Goal: Understand process/instructions: Learn how to perform a task or action

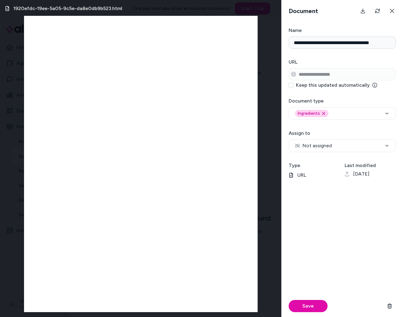
click at [390, 11] on icon at bounding box center [391, 11] width 5 height 5
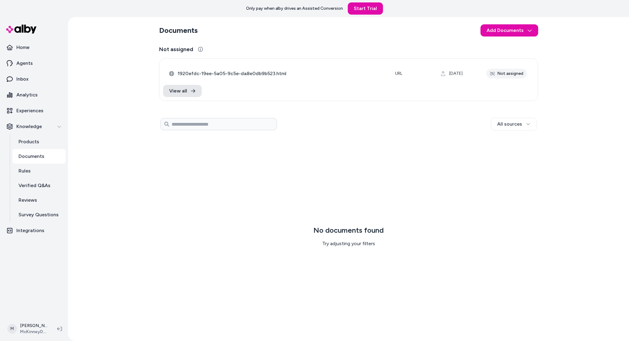
click at [402, 37] on section "Documents Add Documents" at bounding box center [348, 30] width 379 height 17
click at [402, 34] on html "Only pay when alby drives an Assisted Conversion Start Trial Home Agents Inbox …" at bounding box center [314, 170] width 629 height 341
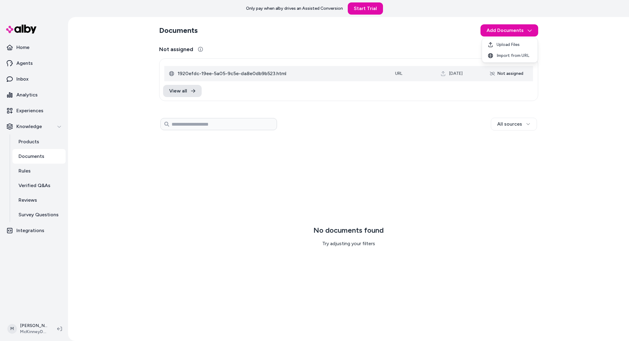
click at [301, 68] on html "Only pay when alby drives an Assisted Conversion Start Trial Home Agents Inbox …" at bounding box center [314, 170] width 629 height 341
click at [290, 75] on span "1920efdc-19ee-5a05-9c5e-da8e0db9b523.html" at bounding box center [282, 73] width 208 height 7
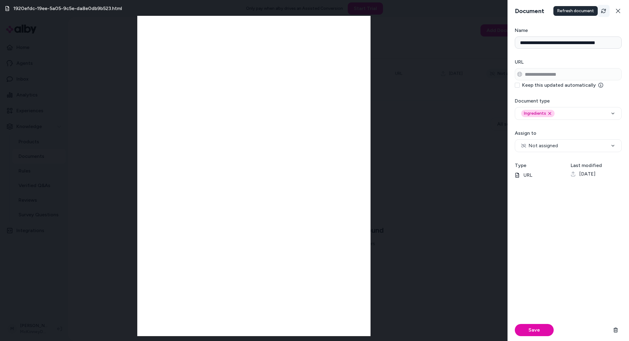
click at [402, 9] on icon "Refresh" at bounding box center [604, 11] width 5 height 5
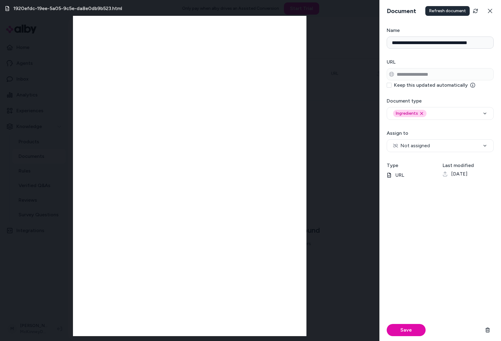
drag, startPoint x: 365, startPoint y: 68, endPoint x: 361, endPoint y: 68, distance: 4.3
click at [363, 68] on div "1920efdc-19ee-5a05-9c5e-da8e0db9b523.html" at bounding box center [189, 170] width 379 height 341
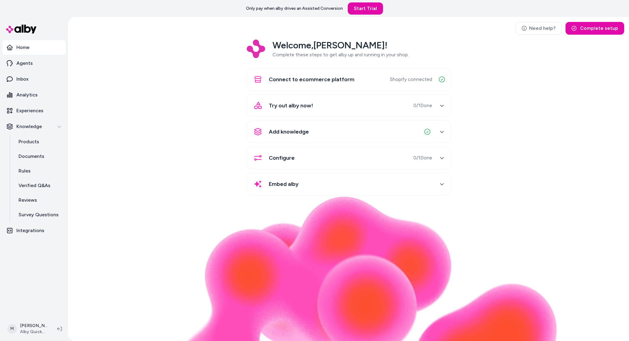
click at [130, 105] on div "Welcome, [PERSON_NAME] ! Complete these steps to get alby up and running in you…" at bounding box center [349, 122] width 552 height 164
click at [38, 66] on link "Agents" at bounding box center [33, 63] width 63 height 15
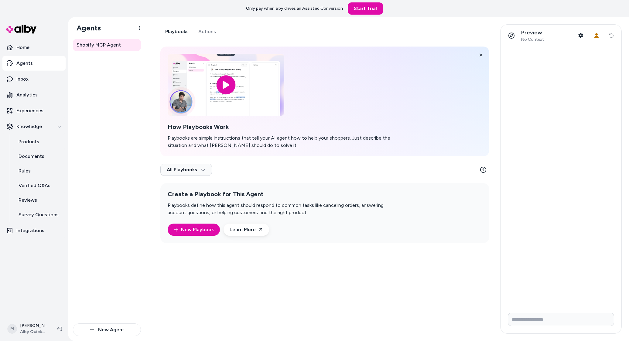
click at [202, 37] on link "Actions" at bounding box center [207, 31] width 27 height 15
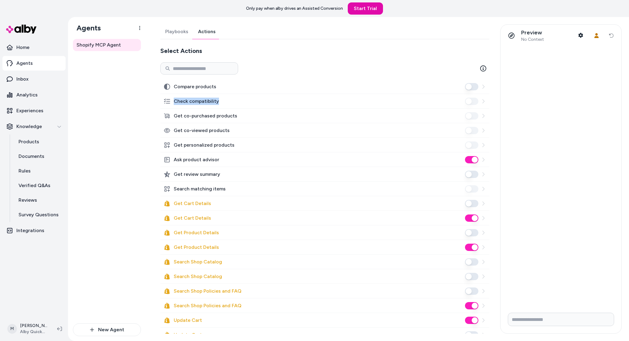
drag, startPoint x: 248, startPoint y: 101, endPoint x: 0, endPoint y: 134, distance: 249.5
click at [174, 104] on div "Check compatibility" at bounding box center [324, 101] width 329 height 15
copy label "Check compatibility"
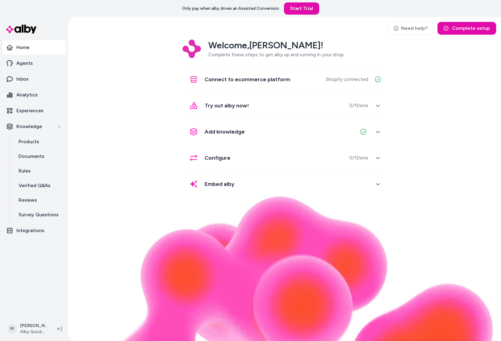
click at [141, 160] on div "Welcome, [PERSON_NAME] ! Complete these steps to get alby up and running in you…" at bounding box center [284, 122] width 423 height 164
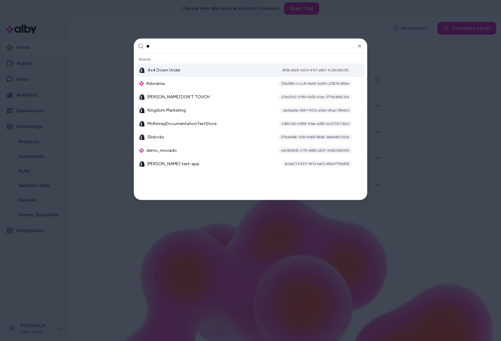
type input "***"
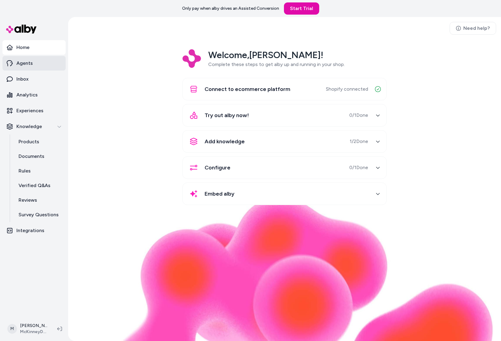
click at [41, 65] on link "Agents" at bounding box center [33, 63] width 63 height 15
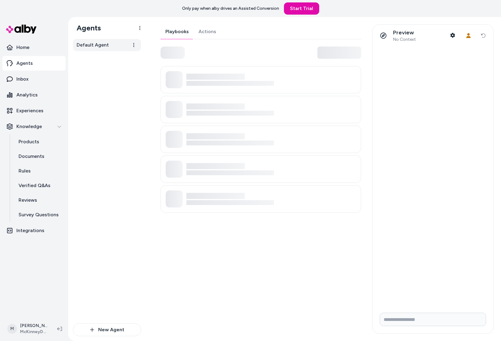
click at [117, 43] on link "Default Agent" at bounding box center [107, 45] width 68 height 12
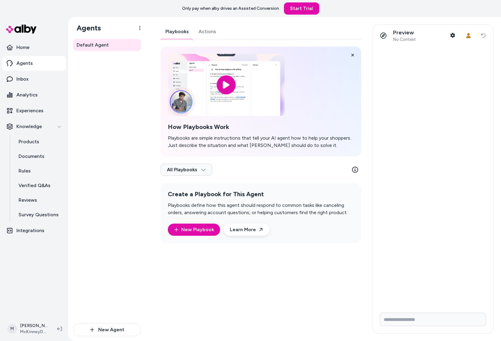
click at [199, 32] on link "Actions" at bounding box center [207, 31] width 27 height 15
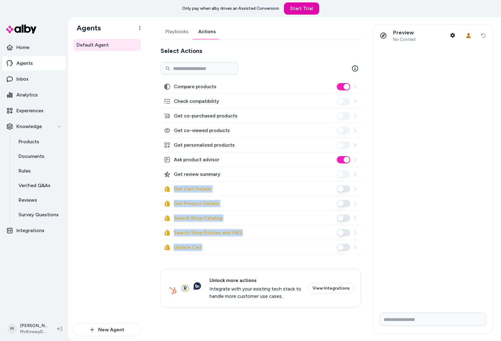
drag, startPoint x: 209, startPoint y: 247, endPoint x: 165, endPoint y: 187, distance: 74.5
click at [165, 187] on div "Compare products Check compatibility Get co-purchased products Get co-viewed pr…" at bounding box center [260, 193] width 201 height 228
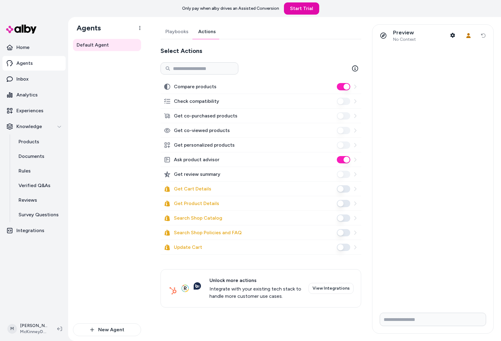
click at [137, 181] on div "Default Agent" at bounding box center [107, 181] width 68 height 284
click at [358, 248] on div "Update Cart" at bounding box center [260, 247] width 201 height 15
click at [356, 247] on icon at bounding box center [355, 247] width 5 height 5
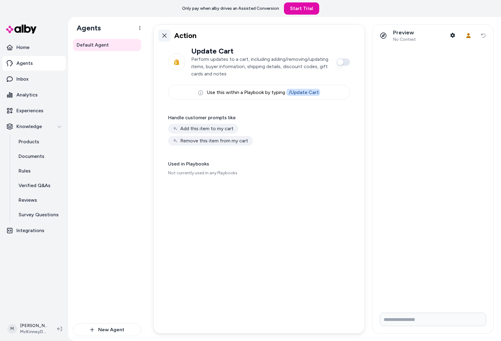
click at [162, 35] on icon at bounding box center [164, 35] width 5 height 5
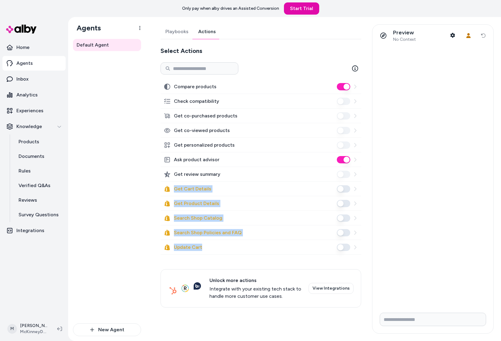
drag, startPoint x: 213, startPoint y: 245, endPoint x: 170, endPoint y: 188, distance: 71.2
click at [170, 188] on div "Compare products Check compatibility Get co-purchased products Get co-viewed pr…" at bounding box center [260, 193] width 201 height 228
drag, startPoint x: 33, startPoint y: 62, endPoint x: 52, endPoint y: 72, distance: 21.2
click at [34, 62] on link "Agents" at bounding box center [33, 63] width 63 height 15
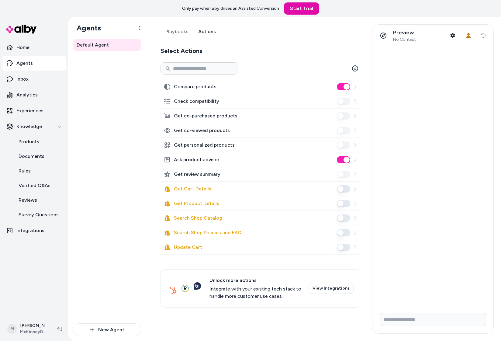
click at [208, 32] on link "Actions" at bounding box center [206, 31] width 27 height 15
click at [357, 189] on icon at bounding box center [355, 188] width 5 height 5
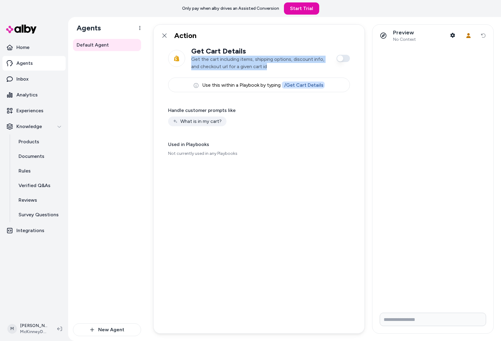
drag, startPoint x: 277, startPoint y: 70, endPoint x: 188, endPoint y: 57, distance: 89.3
click at [188, 57] on div "Get Cart Details Get the cart including items, shipping options, discount info,…" at bounding box center [259, 59] width 182 height 24
drag, startPoint x: 240, startPoint y: 68, endPoint x: 239, endPoint y: 73, distance: 5.3
click at [240, 68] on p "Get the cart including items, shipping options, discount info, and checkout url…" at bounding box center [260, 63] width 139 height 15
drag, startPoint x: 274, startPoint y: 69, endPoint x: 190, endPoint y: 60, distance: 84.7
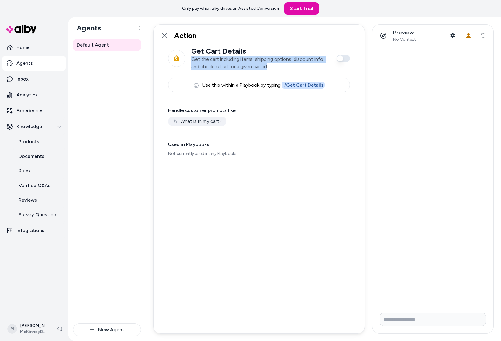
click at [190, 60] on div "Get Cart Details Get the cart including items, shipping options, discount info,…" at bounding box center [259, 59] width 182 height 24
copy p "Get the cart including items, shipping options, discount info, and checkout url…"
click at [247, 67] on p "Get the cart including items, shipping options, discount info, and checkout url…" at bounding box center [260, 63] width 139 height 15
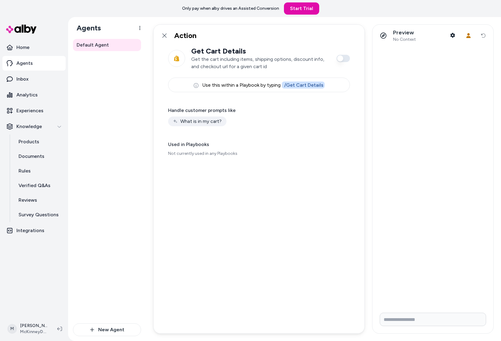
click at [234, 67] on p "Get the cart including items, shipping options, discount info, and checkout url…" at bounding box center [260, 63] width 139 height 15
click at [237, 63] on p "Get the cart including items, shipping options, discount info, and checkout url…" at bounding box center [260, 63] width 139 height 15
click at [238, 63] on p "Get the cart including items, shipping options, discount info, and checkout url…" at bounding box center [260, 63] width 139 height 15
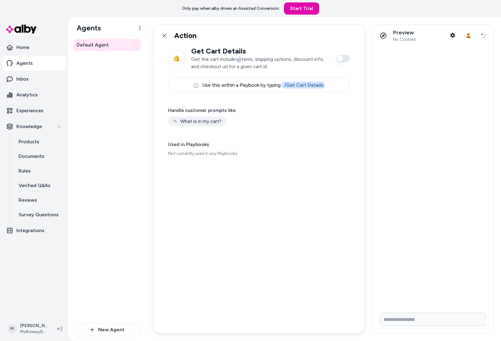
click at [238, 63] on p "Get the cart including items, shipping options, discount info, and checkout url…" at bounding box center [260, 63] width 139 height 15
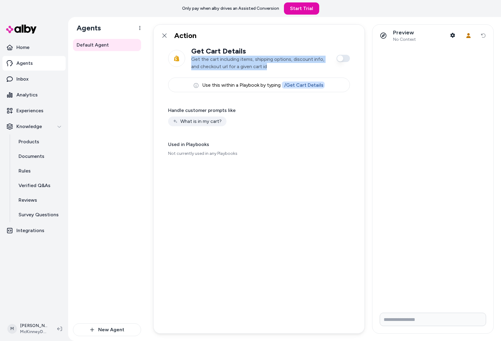
click at [238, 63] on p "Get the cart including items, shipping options, discount info, and checkout url…" at bounding box center [260, 63] width 139 height 15
copy p "Get the cart including items, shipping options, discount info, and checkout url…"
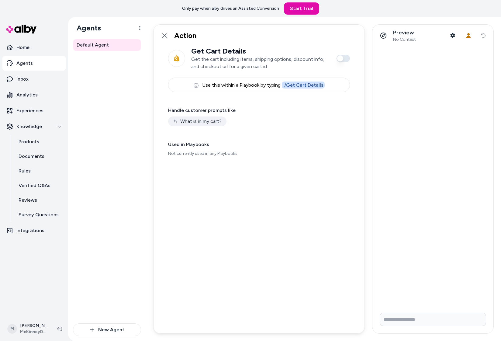
click at [254, 163] on div "Get Cart Details Get the cart including items, shipping options, discount info,…" at bounding box center [258, 190] width 211 height 287
click at [219, 63] on p "Get the cart including items, shipping options, discount info, and checkout url…" at bounding box center [260, 63] width 139 height 15
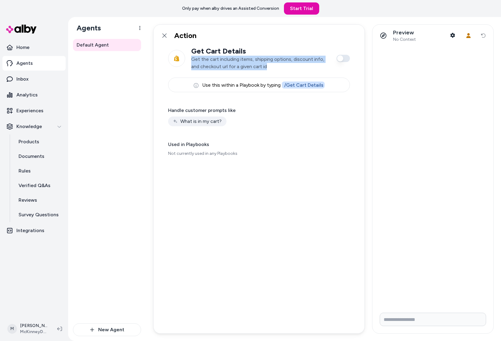
click at [219, 62] on p "Get the cart including items, shipping options, discount info, and checkout url…" at bounding box center [260, 63] width 139 height 15
copy p "Get the cart including items, shipping options, discount info, and checkout url…"
click at [164, 36] on icon at bounding box center [164, 35] width 4 height 4
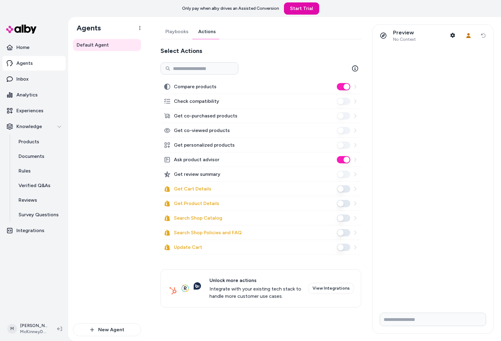
click at [357, 205] on div "Get Product Details" at bounding box center [260, 203] width 201 height 15
click at [356, 203] on icon at bounding box center [355, 203] width 2 height 4
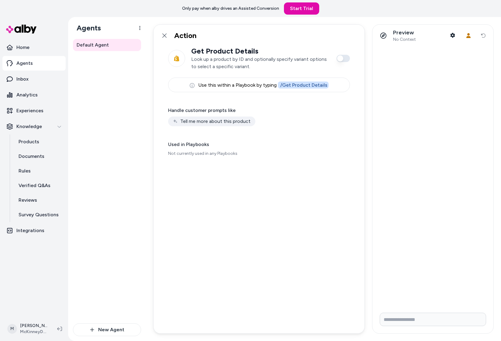
click at [253, 63] on p "Look up a product by ID and optionally specify variant options to select a spec…" at bounding box center [260, 63] width 139 height 15
copy p "Look up a product by ID and optionally specify variant options to select a spec…"
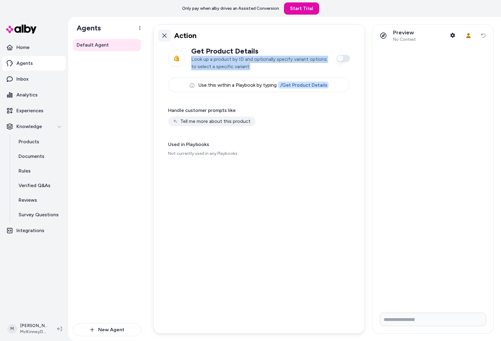
click at [163, 36] on icon at bounding box center [164, 35] width 4 height 4
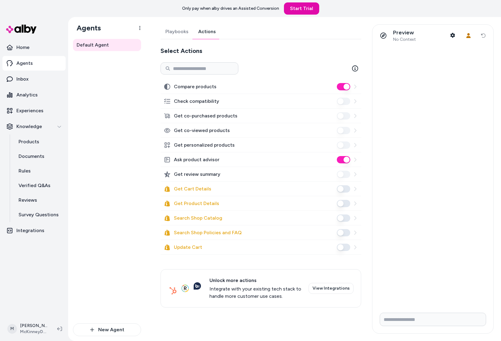
click at [354, 216] on icon at bounding box center [355, 217] width 5 height 5
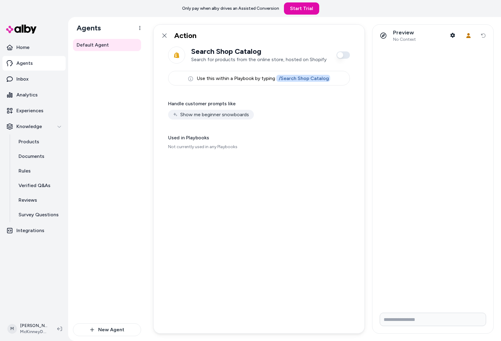
click at [227, 60] on p "Search for products from the online store, hosted on Shopify" at bounding box center [260, 59] width 139 height 7
click at [228, 60] on p "Search for products from the online store, hosted on Shopify" at bounding box center [260, 59] width 139 height 7
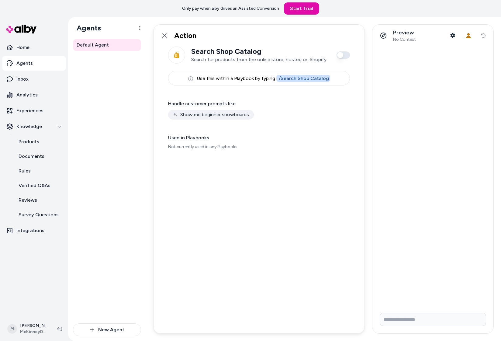
click at [230, 60] on p "Search for products from the online store, hosted on Shopify" at bounding box center [260, 59] width 139 height 7
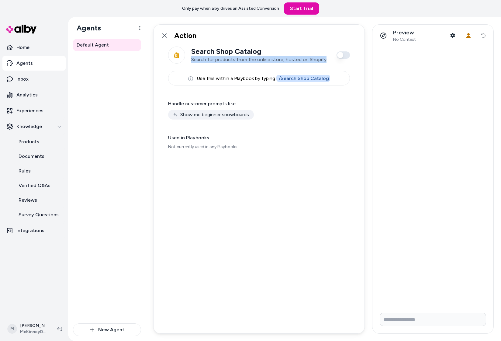
copy p "Search for products from the online store, hosted on Shopify"
click at [166, 36] on icon at bounding box center [164, 35] width 5 height 5
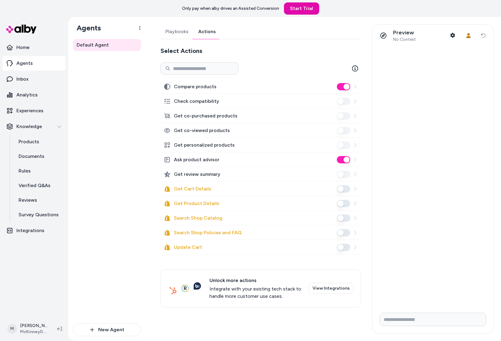
click at [355, 235] on div at bounding box center [347, 232] width 21 height 7
click at [356, 234] on icon at bounding box center [355, 232] width 5 height 5
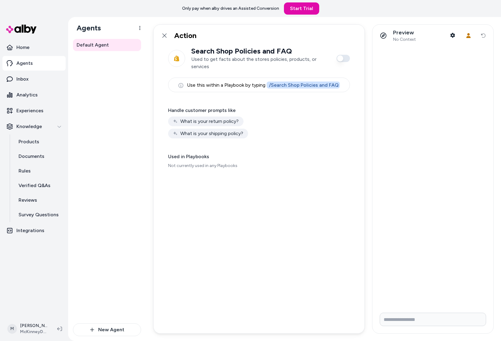
click at [235, 56] on p "Used to get facts about the stores policies, products, or services" at bounding box center [260, 63] width 139 height 15
click at [236, 57] on p "Used to get facts about the stores policies, products, or services" at bounding box center [260, 63] width 139 height 15
click at [237, 57] on p "Used to get facts about the stores policies, products, or services" at bounding box center [260, 63] width 139 height 15
click at [238, 56] on p "Used to get facts about the stores policies, products, or services" at bounding box center [260, 63] width 139 height 15
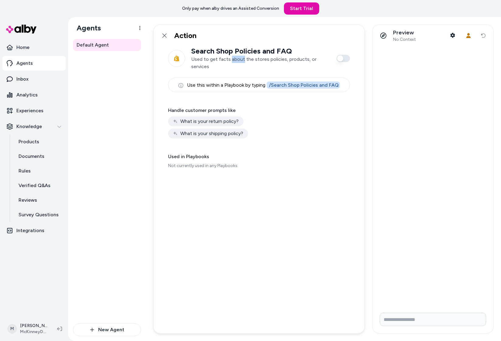
click at [238, 56] on p "Used to get facts about the stores policies, products, or services" at bounding box center [260, 63] width 139 height 15
copy p "Used to get facts about the stores policies, products, or services"
click at [169, 34] on link at bounding box center [164, 35] width 12 height 12
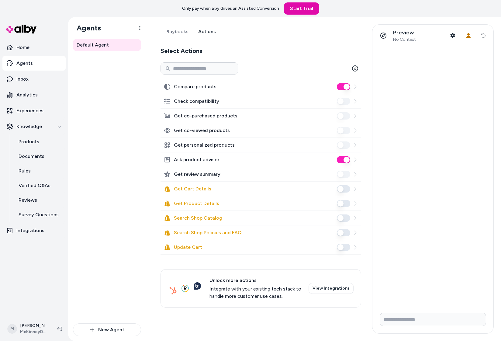
click at [354, 246] on icon at bounding box center [355, 247] width 5 height 5
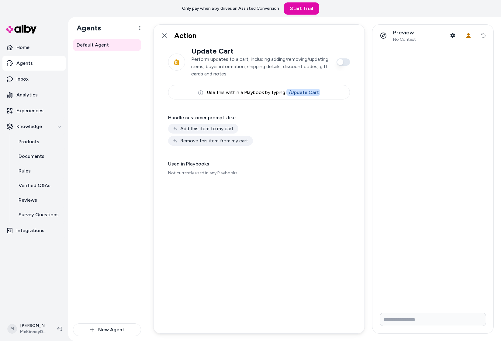
click at [213, 74] on p "Perform updates to a cart, including adding/removing/updating items, buyer info…" at bounding box center [260, 67] width 139 height 22
click at [214, 74] on p "Perform updates to a cart, including adding/removing/updating items, buyer info…" at bounding box center [260, 67] width 139 height 22
click at [214, 73] on p "Perform updates to a cart, including adding/removing/updating items, buyer info…" at bounding box center [260, 67] width 139 height 22
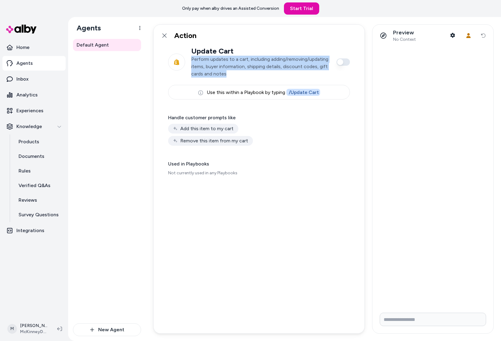
click at [214, 74] on p "Perform updates to a cart, including adding/removing/updating items, buyer info…" at bounding box center [260, 67] width 139 height 22
copy p "Perform updates to a cart, including adding/removing/updating items, buyer info…"
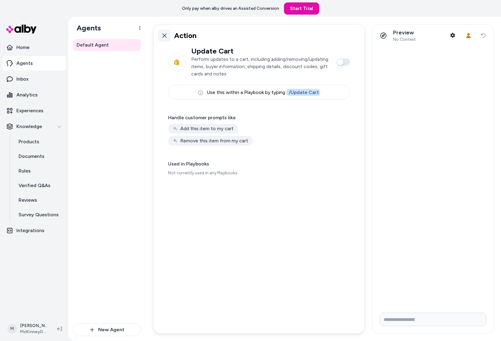
drag, startPoint x: 153, startPoint y: 40, endPoint x: 164, endPoint y: 33, distance: 12.1
click at [163, 33] on div "Action" at bounding box center [258, 36] width 211 height 22
drag, startPoint x: 164, startPoint y: 33, endPoint x: 206, endPoint y: 62, distance: 51.0
click at [164, 33] on icon at bounding box center [164, 35] width 5 height 5
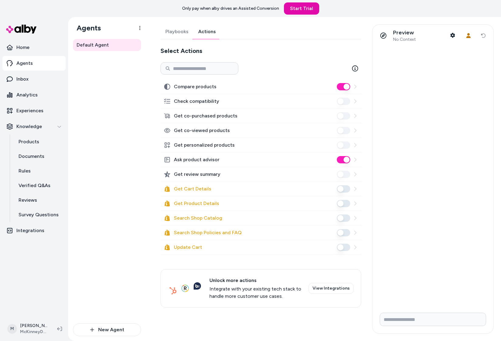
click at [357, 187] on icon at bounding box center [355, 188] width 5 height 5
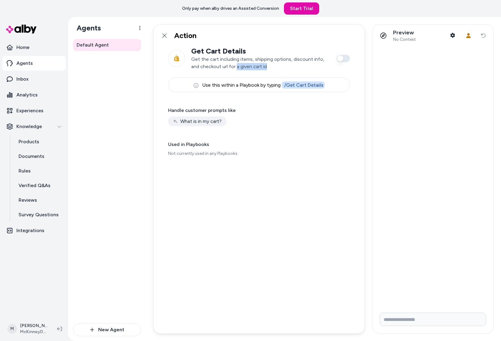
drag, startPoint x: 257, startPoint y: 67, endPoint x: 237, endPoint y: 67, distance: 20.1
click at [237, 67] on p "Get the cart including items, shipping options, discount info, and checkout url…" at bounding box center [260, 63] width 139 height 15
copy p "a given cart id"
click at [163, 35] on icon at bounding box center [164, 35] width 5 height 5
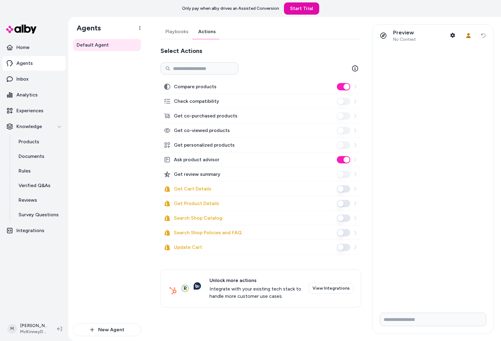
click at [355, 202] on icon at bounding box center [355, 203] width 5 height 5
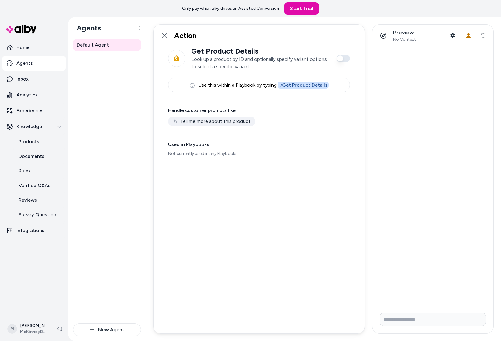
click at [261, 67] on p "Look up a product by ID and optionally specify variant options to select a spec…" at bounding box center [260, 63] width 139 height 15
click at [148, 112] on div "Action Get Product Details Look up a product by ID and optionally specify varia…" at bounding box center [323, 179] width 355 height 324
click at [165, 38] on icon at bounding box center [164, 35] width 5 height 5
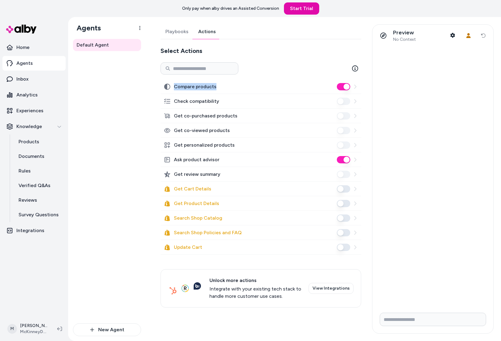
drag, startPoint x: 189, startPoint y: 87, endPoint x: 173, endPoint y: 86, distance: 16.8
click at [173, 86] on div "Compare products" at bounding box center [260, 86] width 201 height 15
drag, startPoint x: 194, startPoint y: 158, endPoint x: 195, endPoint y: 122, distance: 35.3
click at [172, 159] on div "Ask product advisor" at bounding box center [260, 159] width 201 height 15
copy label "Ask product advisor"
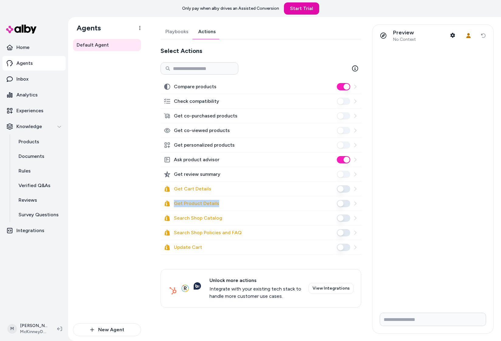
drag, startPoint x: 222, startPoint y: 202, endPoint x: 174, endPoint y: 205, distance: 48.4
click at [174, 205] on div "Get Product Details" at bounding box center [260, 203] width 201 height 15
drag, startPoint x: 231, startPoint y: 220, endPoint x: 172, endPoint y: 219, distance: 59.3
click at [171, 220] on div "Search Shop Catalog" at bounding box center [260, 218] width 201 height 15
copy label "Search Shop Catalog"
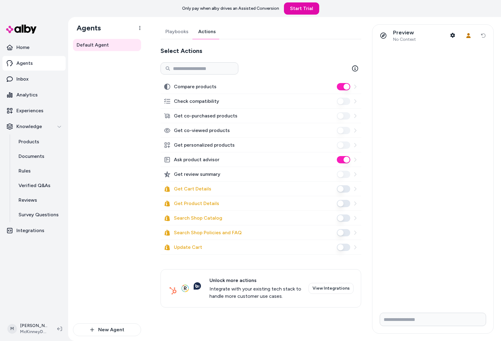
click at [113, 203] on div "Default Agent" at bounding box center [107, 181] width 68 height 284
click at [357, 248] on icon at bounding box center [355, 247] width 5 height 5
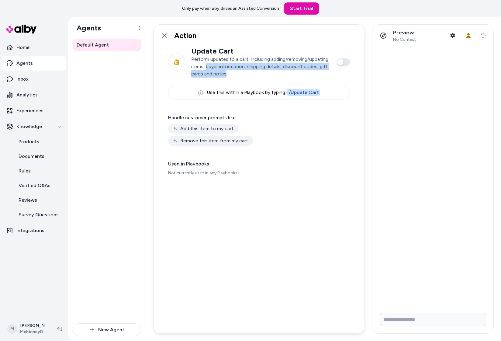
drag, startPoint x: 262, startPoint y: 75, endPoint x: 206, endPoint y: 68, distance: 57.0
click at [206, 68] on p "Perform updates to a cart, including adding/removing/updating items, buyer info…" at bounding box center [260, 67] width 139 height 22
click at [164, 33] on icon at bounding box center [164, 35] width 5 height 5
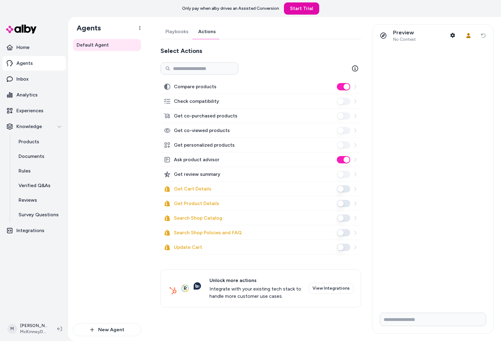
click at [357, 246] on div "Update Cart" at bounding box center [260, 247] width 201 height 15
click at [356, 246] on icon at bounding box center [355, 247] width 5 height 5
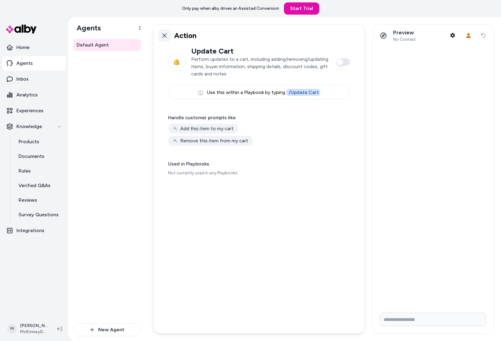
click at [164, 34] on icon at bounding box center [164, 35] width 5 height 5
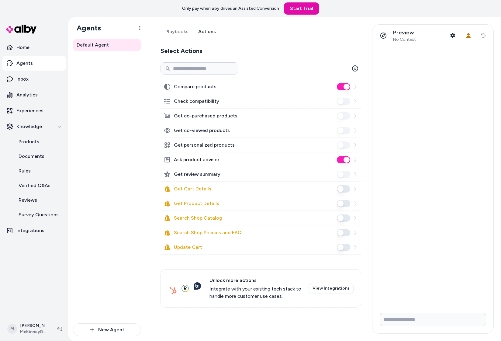
click at [357, 233] on icon at bounding box center [355, 232] width 5 height 5
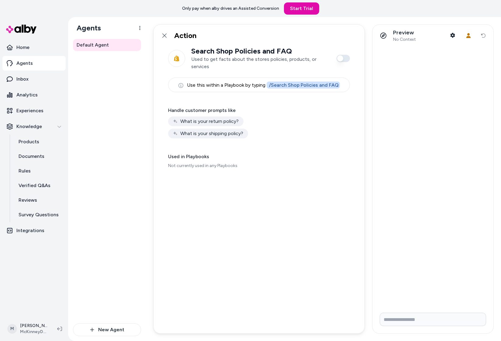
click at [333, 155] on p "Used in Playbooks" at bounding box center [259, 156] width 182 height 7
click at [255, 161] on div "Used in Playbooks Not currently used in any Playbooks" at bounding box center [259, 161] width 182 height 16
click at [164, 32] on link at bounding box center [164, 35] width 12 height 12
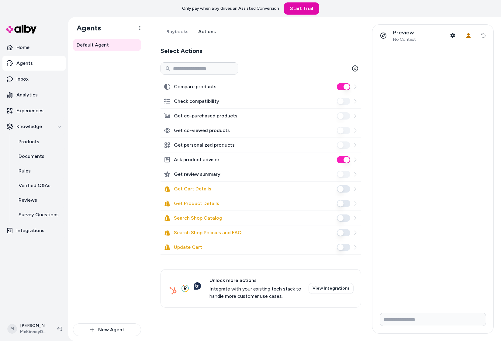
click at [357, 203] on icon at bounding box center [355, 203] width 5 height 5
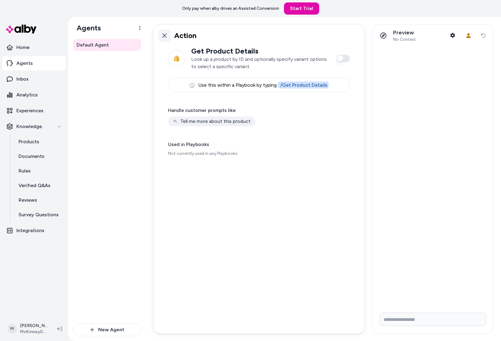
click at [168, 36] on link at bounding box center [164, 35] width 12 height 12
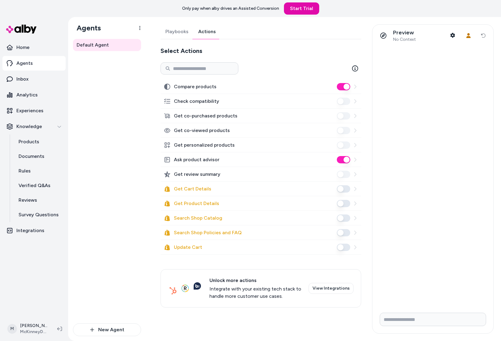
drag, startPoint x: 111, startPoint y: 147, endPoint x: 118, endPoint y: 153, distance: 9.0
click at [112, 147] on div "Default Agent" at bounding box center [107, 181] width 68 height 284
click at [327, 284] on link "View Integrations" at bounding box center [331, 288] width 45 height 11
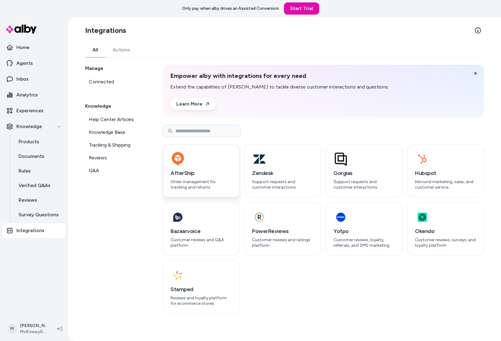
click at [197, 180] on p "Order management for tracking and returns" at bounding box center [201, 184] width 61 height 11
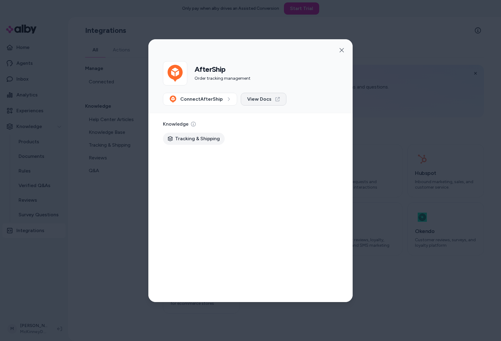
click at [268, 99] on span "View Docs" at bounding box center [259, 98] width 24 height 7
click at [175, 98] on icon at bounding box center [173, 98] width 6 height 7
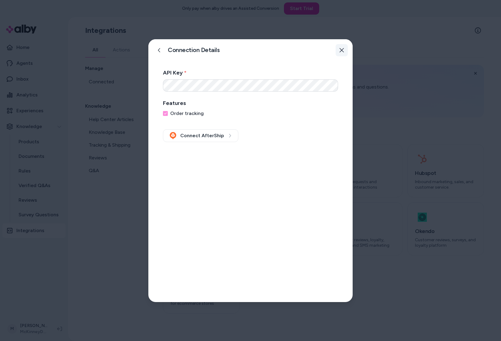
click at [340, 50] on icon "button" at bounding box center [341, 50] width 5 height 5
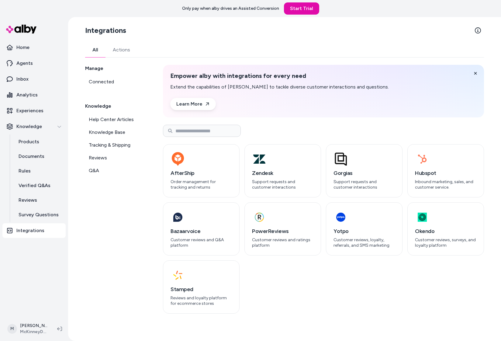
click at [262, 287] on div "AfterShip Order management for tracking and returns Zendesk Support requests an…" at bounding box center [323, 228] width 321 height 169
click at [350, 309] on div "AfterShip Order management for tracking and returns Zendesk Support requests an…" at bounding box center [323, 228] width 321 height 169
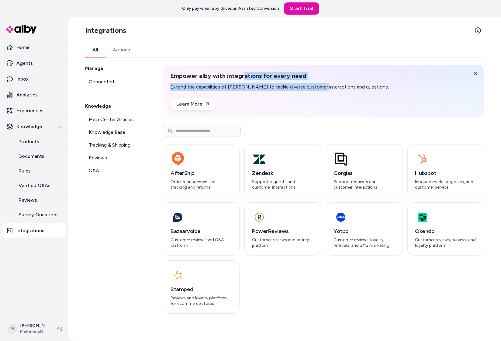
drag, startPoint x: 314, startPoint y: 88, endPoint x: 241, endPoint y: 76, distance: 74.0
click at [241, 76] on div "Empower alby with integrations for every need Extend the capabilities of alby t…" at bounding box center [279, 81] width 219 height 19
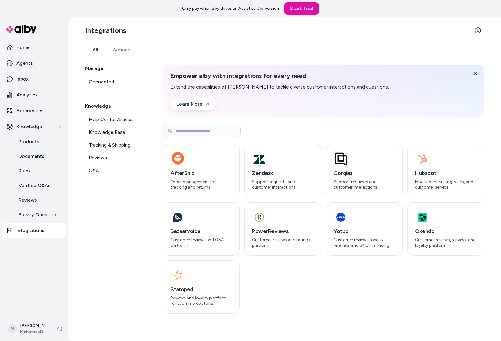
click at [240, 76] on h2 "Empower alby with integrations for every need" at bounding box center [279, 76] width 219 height 8
click at [201, 98] on link "Learn More" at bounding box center [193, 104] width 46 height 12
click at [112, 123] on span "Help Center Articles" at bounding box center [111, 119] width 45 height 7
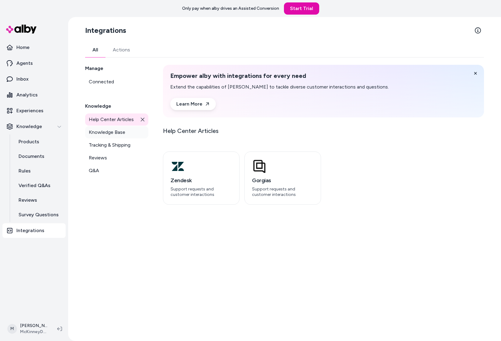
click at [114, 132] on span "Knowledge Base" at bounding box center [107, 132] width 36 height 7
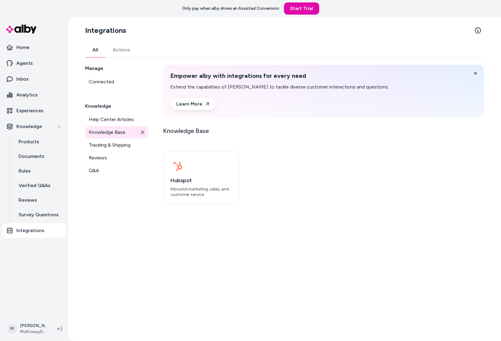
click at [93, 102] on h2 "Knowledge" at bounding box center [116, 105] width 63 height 7
click at [110, 119] on span "Help Center Articles" at bounding box center [111, 119] width 45 height 7
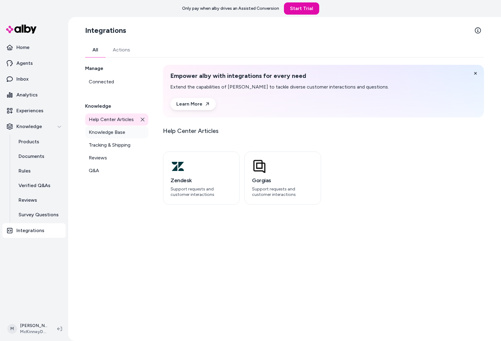
click at [110, 133] on span "Knowledge Base" at bounding box center [107, 132] width 36 height 7
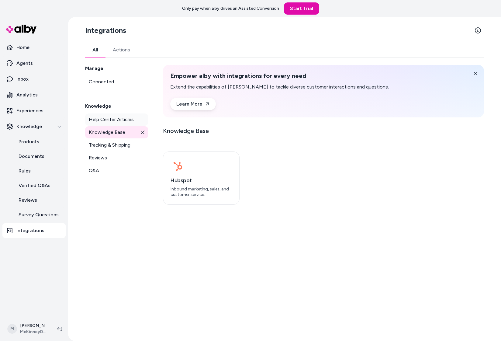
click at [114, 119] on span "Help Center Articles" at bounding box center [111, 119] width 45 height 7
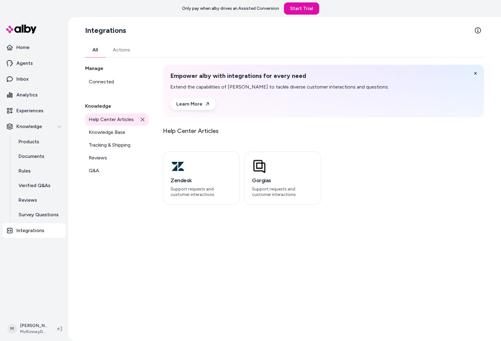
click at [144, 119] on icon at bounding box center [142, 119] width 4 height 4
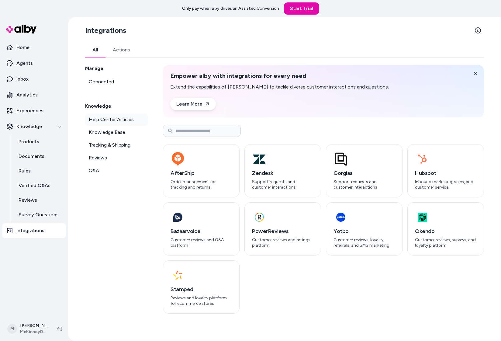
click at [143, 119] on link "Help Center Articles" at bounding box center [116, 119] width 63 height 12
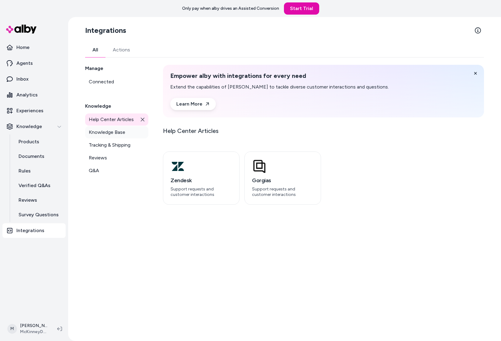
click at [139, 133] on link "Knowledge Base" at bounding box center [116, 132] width 63 height 12
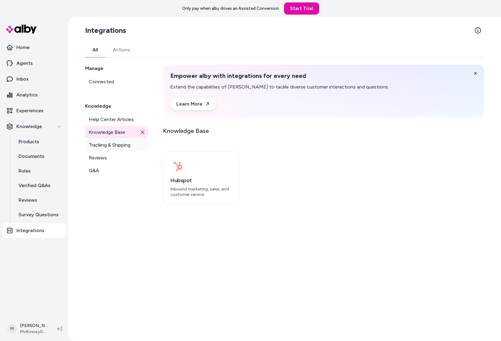
click at [105, 145] on span "Tracking & Shipping" at bounding box center [110, 144] width 42 height 7
click at [109, 156] on link "Reviews" at bounding box center [116, 158] width 63 height 12
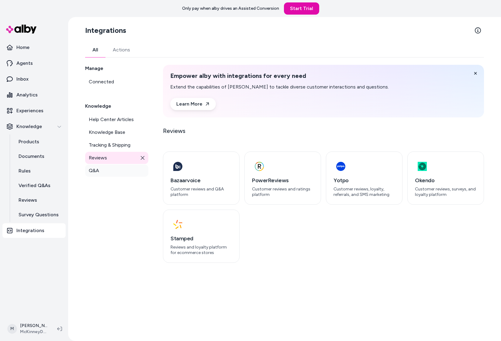
click at [107, 166] on link "Q&A" at bounding box center [116, 170] width 63 height 12
click at [116, 158] on link "Reviews" at bounding box center [116, 158] width 63 height 12
click at [122, 168] on link "Q&A" at bounding box center [116, 170] width 63 height 12
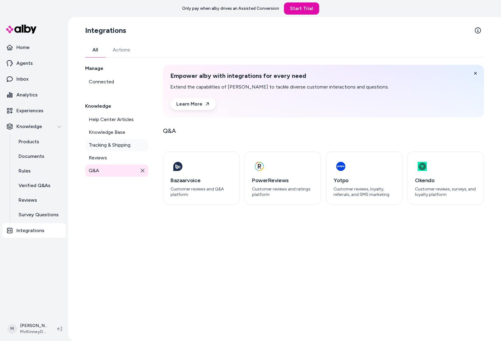
click at [121, 144] on span "Tracking & Shipping" at bounding box center [110, 144] width 42 height 7
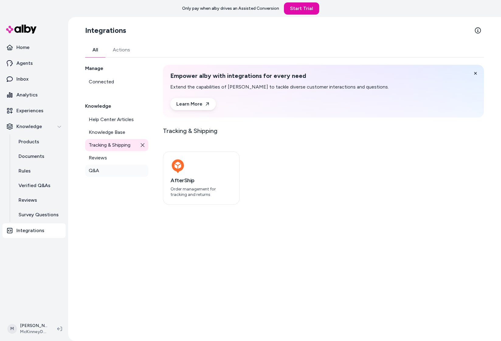
click at [113, 168] on link "Q&A" at bounding box center [116, 170] width 63 height 12
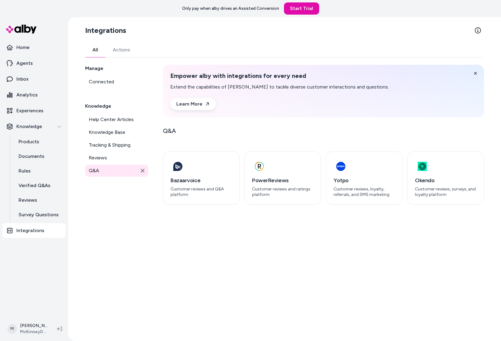
drag, startPoint x: 141, startPoint y: 173, endPoint x: 135, endPoint y: 197, distance: 25.2
click at [141, 173] on link "Q&A" at bounding box center [116, 170] width 63 height 12
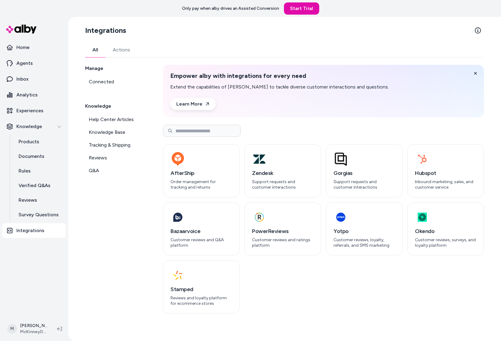
click at [128, 215] on div "Manage Connected Knowledge Help Center Articles Knowledge Base Tracking & Shipp…" at bounding box center [116, 189] width 63 height 249
click at [133, 257] on div "Manage Connected Knowledge Help Center Articles Knowledge Base Tracking & Shipp…" at bounding box center [116, 189] width 63 height 249
